Goal: Task Accomplishment & Management: Use online tool/utility

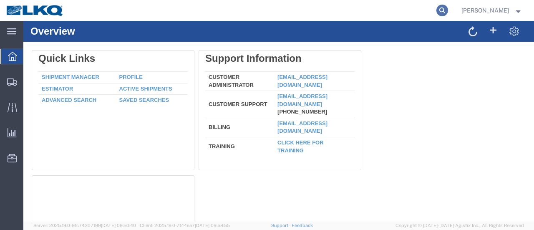
click at [448, 12] on icon at bounding box center [442, 11] width 12 height 12
click at [336, 12] on input "search" at bounding box center [309, 10] width 253 height 20
type input "56467717"
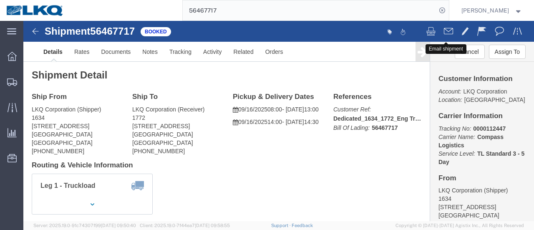
click span
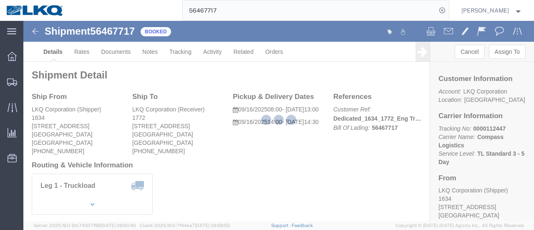
checkbox input "true"
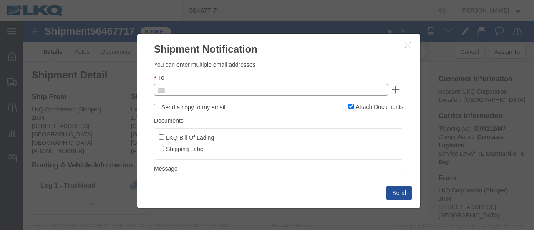
click input "text"
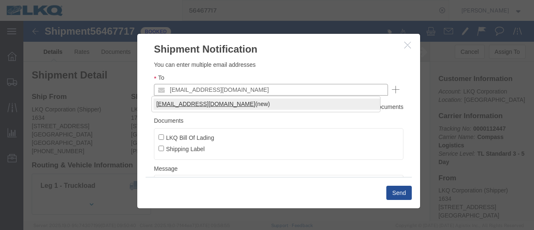
type input "mjvoyles@lkqcorp.com"
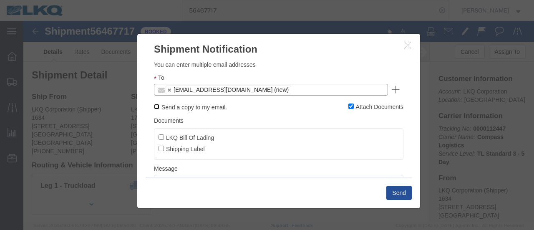
click input "Send a copy to my email."
checkbox input "true"
click input "LKQ Bill Of Lading"
checkbox input "true"
click button "Send"
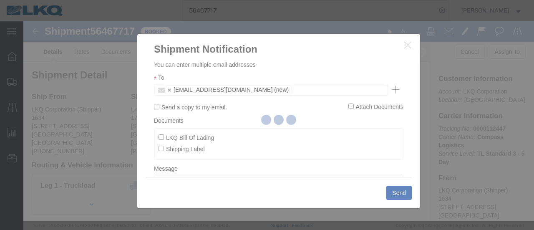
checkbox input "false"
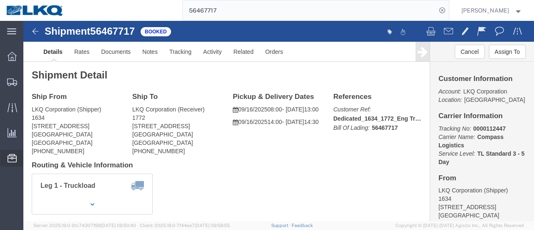
click at [0, 0] on span "Location Appointment" at bounding box center [0, 0] width 0 height 0
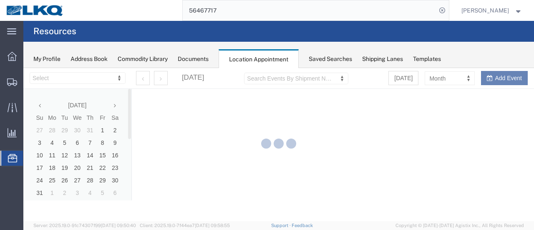
select select "28712"
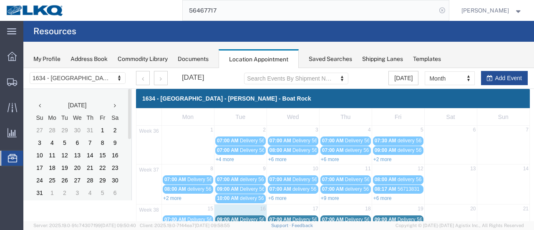
click at [448, 9] on icon at bounding box center [442, 11] width 12 height 12
click at [312, 10] on input "search" at bounding box center [309, 10] width 253 height 20
type input "56819220"
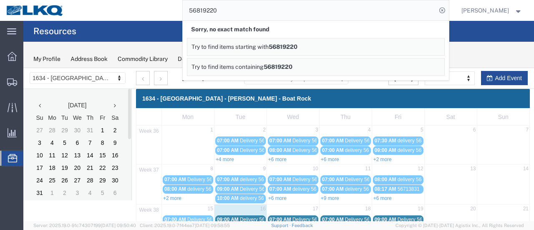
click at [148, 10] on div "56819220 Sorry, no exact match found Try to find items starting with 56819220 T…" at bounding box center [259, 10] width 379 height 21
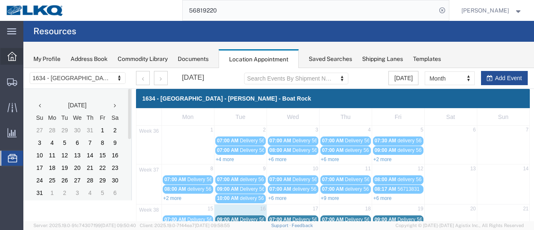
click at [8, 55] on icon at bounding box center [12, 56] width 9 height 9
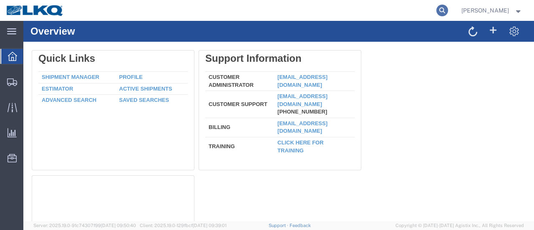
click at [448, 8] on icon at bounding box center [442, 11] width 12 height 12
click at [286, 13] on input "search" at bounding box center [309, 10] width 253 height 20
type input "56819220"
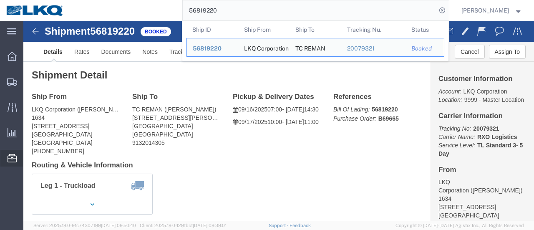
click at [0, 0] on span "Location Appointment" at bounding box center [0, 0] width 0 height 0
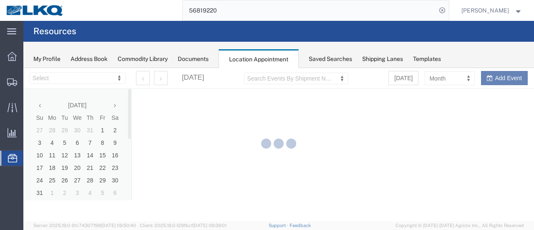
select select "28712"
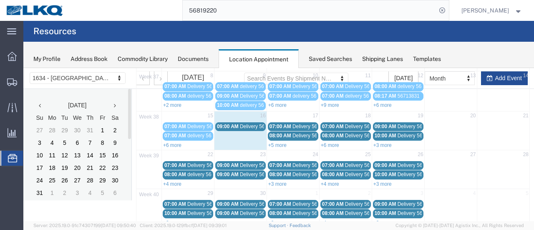
scroll to position [83, 0]
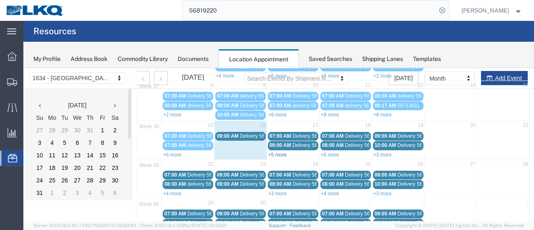
click at [276, 152] on link "+5 more" at bounding box center [277, 155] width 18 height 6
